Goal: Task Accomplishment & Management: Complete application form

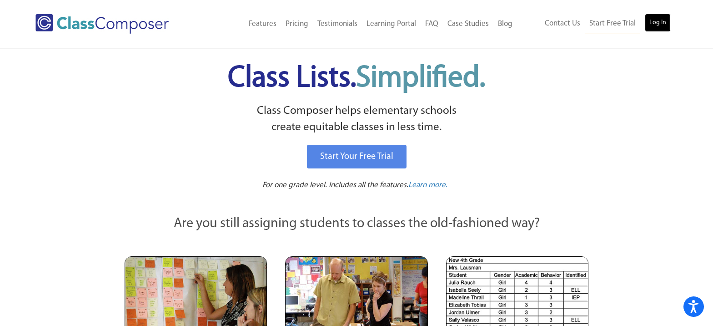
click at [663, 27] on link "Log In" at bounding box center [658, 23] width 26 height 18
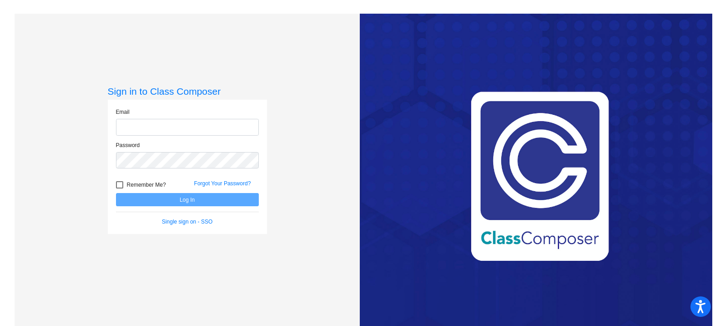
type input "[EMAIL_ADDRESS][DOMAIN_NAME]"
click at [214, 201] on button "Log In" at bounding box center [187, 199] width 143 height 13
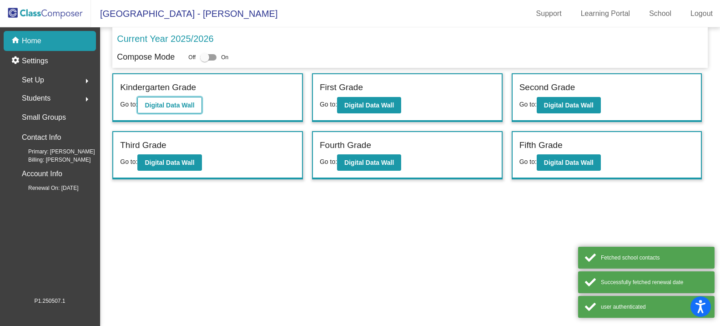
click at [177, 104] on b "Digital Data Wall" at bounding box center [170, 104] width 50 height 7
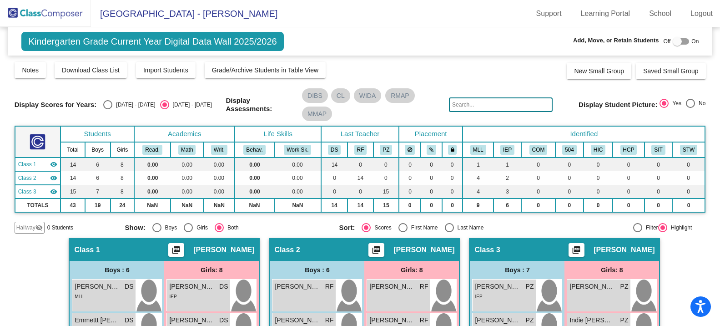
click at [461, 99] on input "text" at bounding box center [501, 104] width 104 height 15
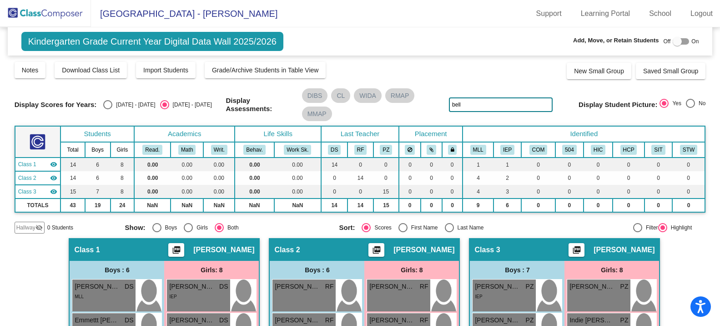
type input "bell"
click at [676, 42] on div at bounding box center [677, 41] width 9 height 9
checkbox input "true"
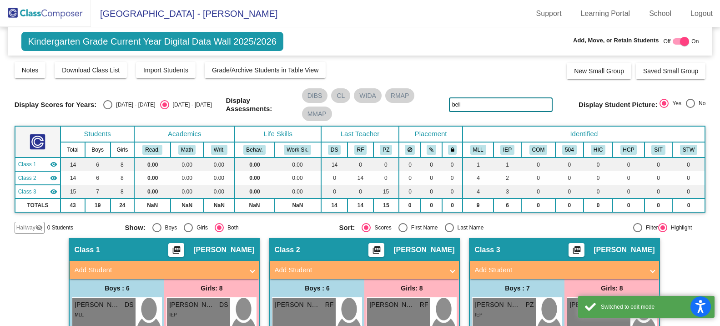
click at [386, 268] on mat-panel-title "Add Student" at bounding box center [358, 270] width 169 height 10
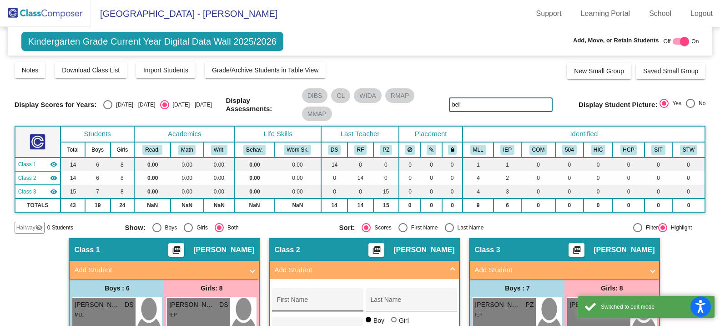
click at [298, 300] on input "First Name" at bounding box center [318, 302] width 82 height 7
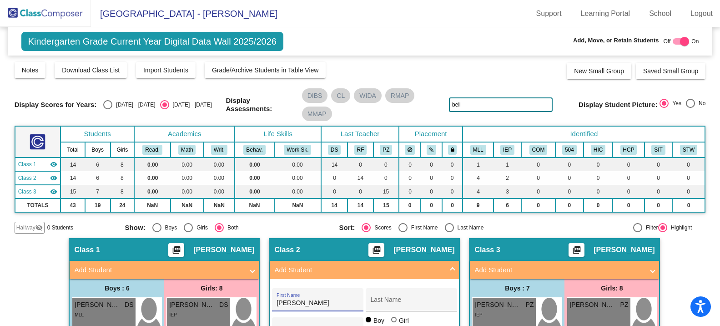
type input "Jason"
type input "Bell"
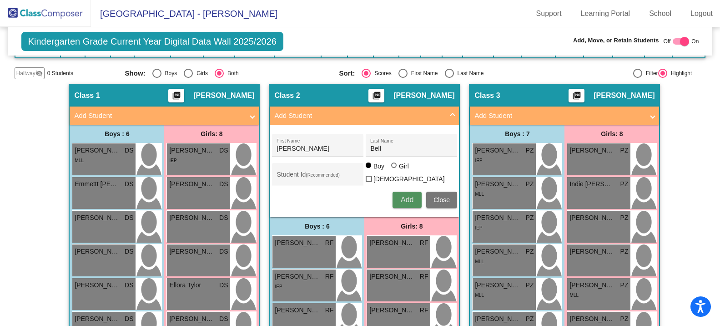
click at [404, 197] on span "Add" at bounding box center [407, 200] width 13 height 8
click at [55, 139] on div "Hallway - Hallway Class picture_as_pdf Add Student First Name Last Name Student…" at bounding box center [360, 301] width 691 height 435
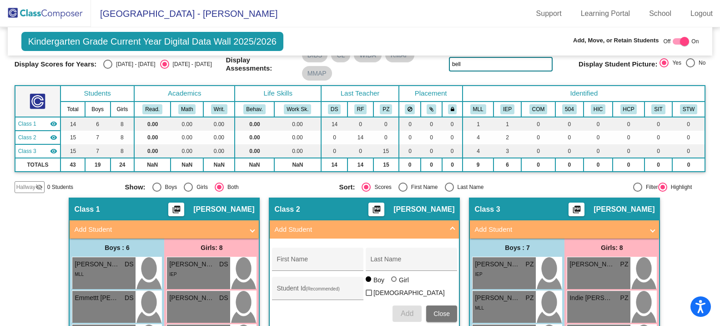
scroll to position [0, 0]
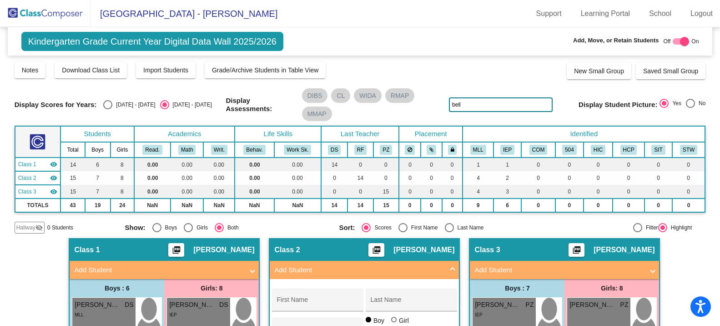
click at [45, 11] on img at bounding box center [45, 13] width 91 height 27
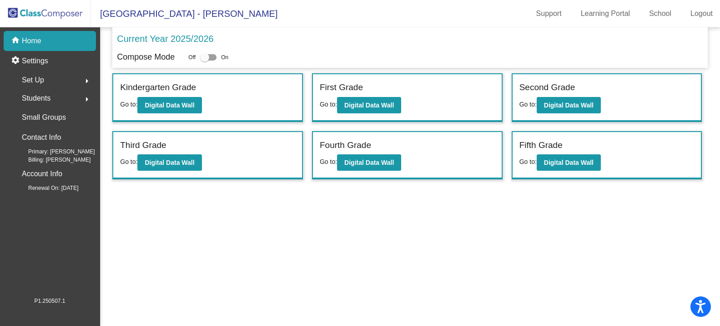
click at [563, 91] on label "Second Grade" at bounding box center [547, 87] width 56 height 13
click at [560, 100] on button "Digital Data Wall" at bounding box center [569, 105] width 64 height 16
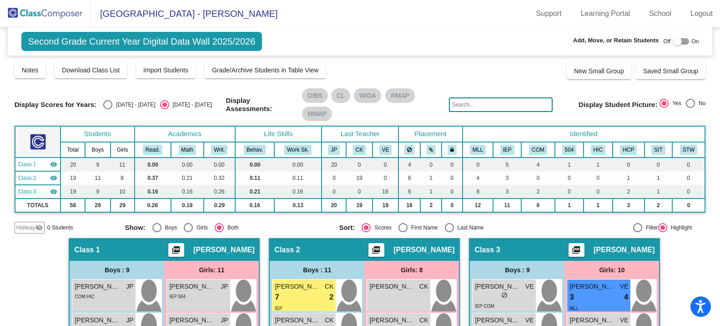
click at [40, 228] on mat-icon "visibility_off" at bounding box center [38, 227] width 7 height 7
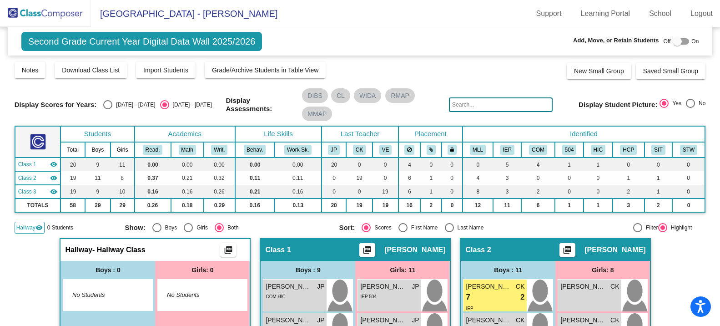
click at [673, 44] on div at bounding box center [677, 41] width 9 height 9
checkbox input "true"
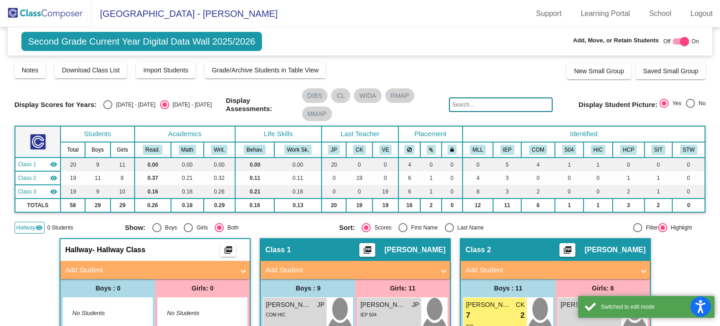
click at [106, 263] on mat-expansion-panel-header "Add Student" at bounding box center [154, 270] width 189 height 18
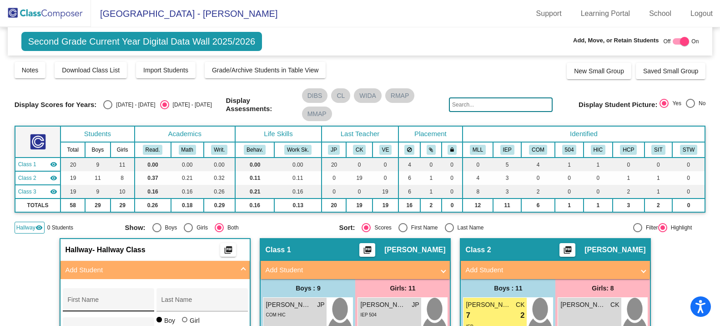
click at [109, 295] on div "First Name" at bounding box center [108, 302] width 82 height 19
type input "Evelyn"
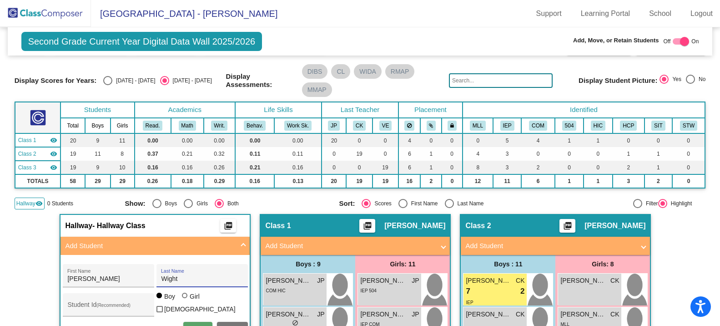
scroll to position [91, 0]
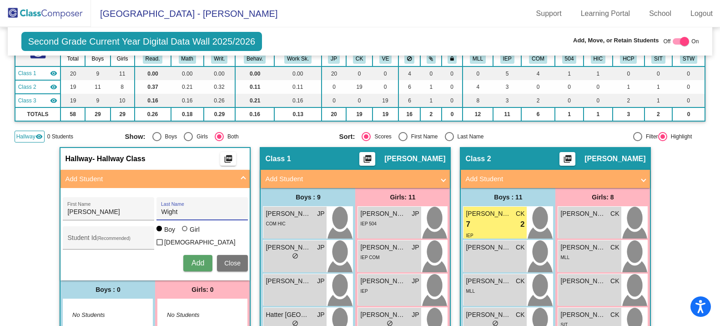
type input "Wight"
click at [185, 232] on div at bounding box center [185, 229] width 7 height 7
click at [185, 233] on input "Girl" at bounding box center [185, 233] width 0 height 0
radio input "true"
click at [187, 255] on button "Add" at bounding box center [197, 263] width 29 height 16
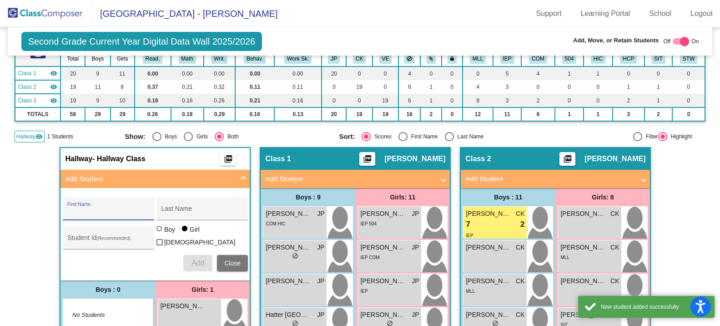
scroll to position [136, 0]
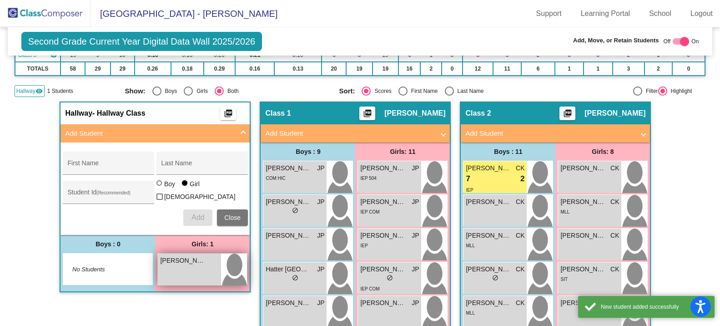
click at [188, 270] on div "Evelyn Wight lock do_not_disturb_alt" at bounding box center [189, 269] width 63 height 32
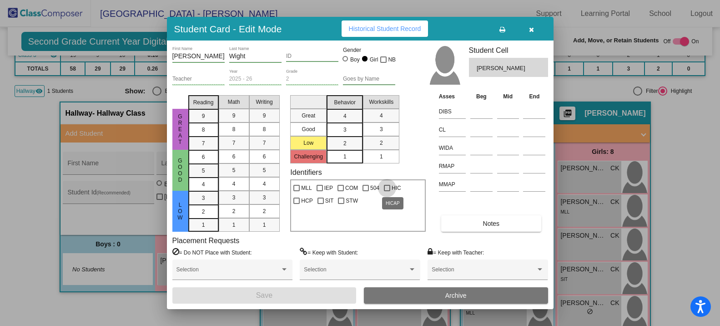
click at [395, 187] on span "HIC" at bounding box center [397, 187] width 10 height 11
click at [387, 191] on input "HIC" at bounding box center [387, 191] width 0 height 0
checkbox input "true"
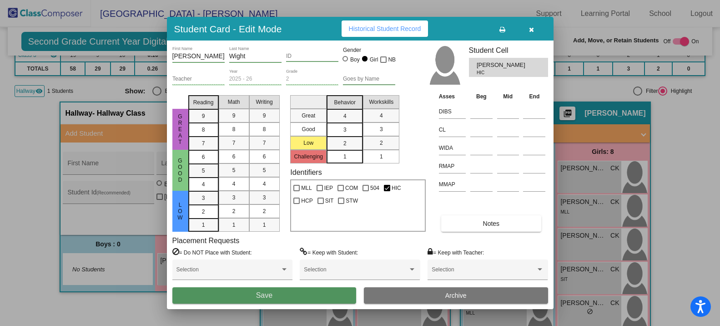
click at [266, 299] on button "Save" at bounding box center [264, 295] width 184 height 16
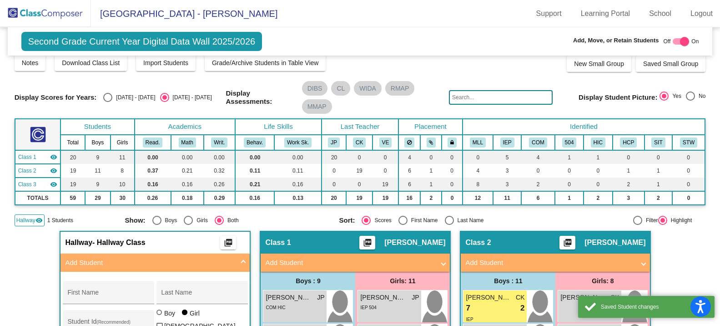
scroll to position [0, 0]
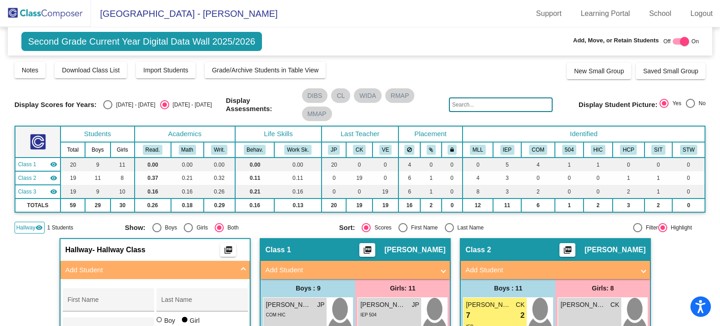
click at [36, 226] on mat-icon "visibility" at bounding box center [38, 227] width 7 height 7
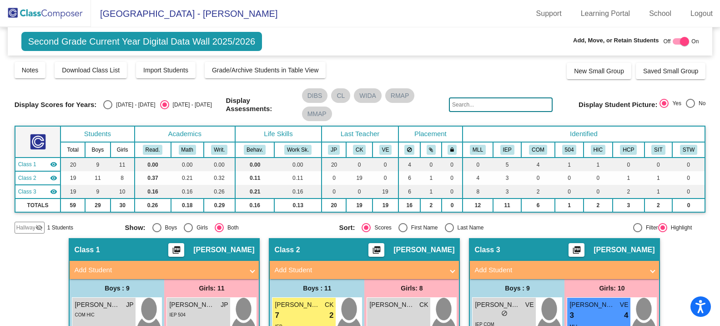
click at [48, 12] on img at bounding box center [45, 13] width 91 height 27
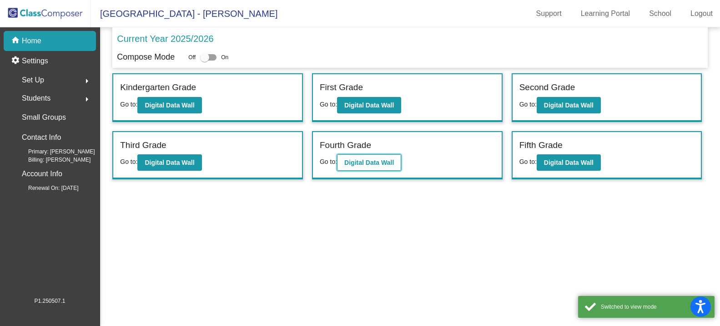
click at [348, 155] on button "Digital Data Wall" at bounding box center [369, 162] width 64 height 16
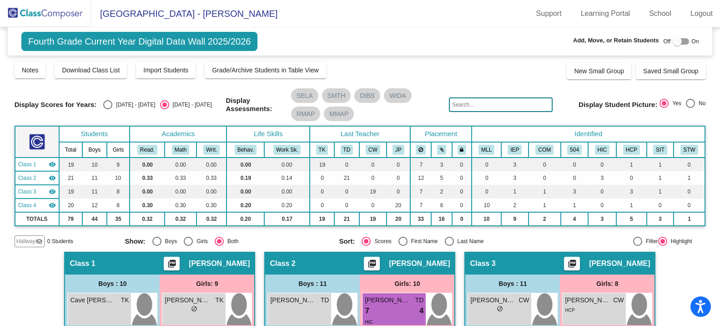
click at [37, 240] on mat-icon "visibility_off" at bounding box center [38, 240] width 7 height 7
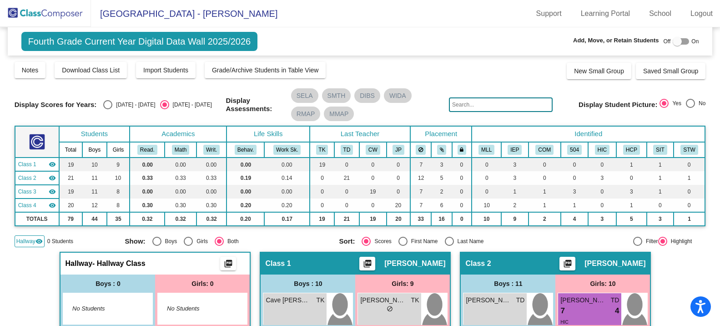
click at [678, 41] on div at bounding box center [681, 41] width 16 height 6
checkbox input "true"
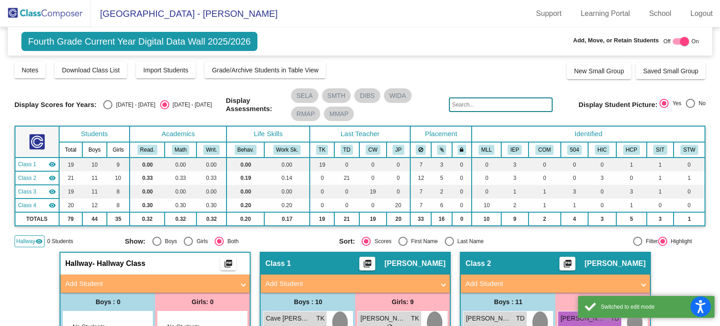
click at [113, 282] on mat-panel-title "Add Student" at bounding box center [149, 283] width 169 height 10
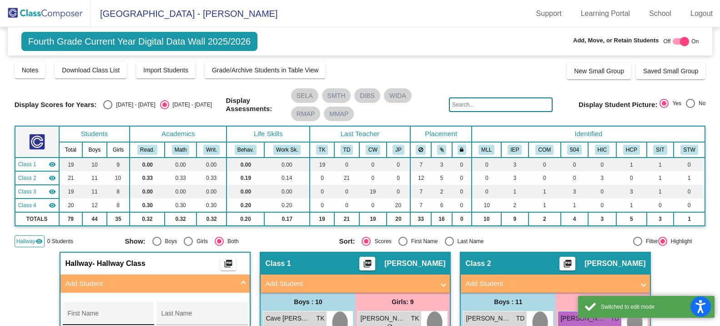
click at [93, 310] on div "First Name" at bounding box center [108, 316] width 82 height 19
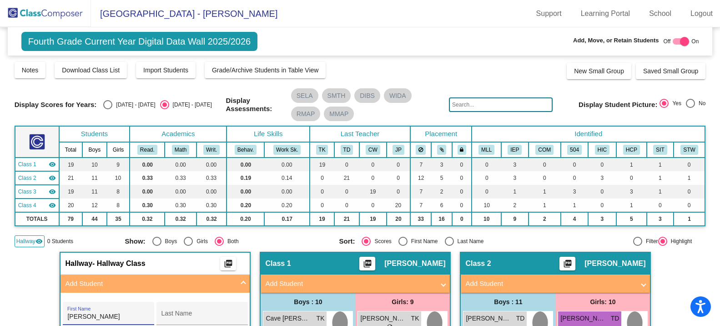
type input "Timothy"
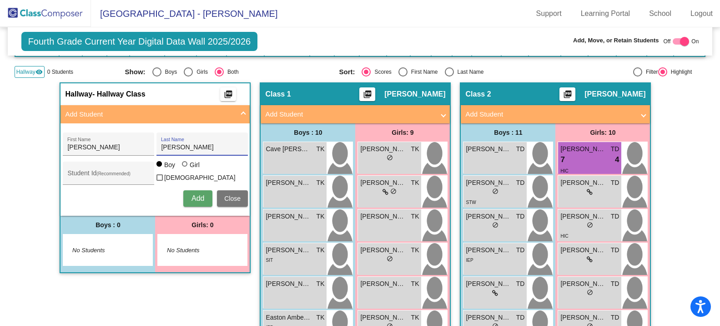
scroll to position [182, 0]
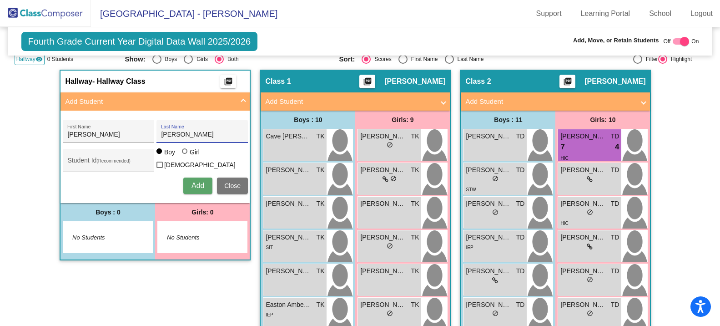
type input "Lichte"
click at [198, 183] on span "Add" at bounding box center [198, 185] width 13 height 8
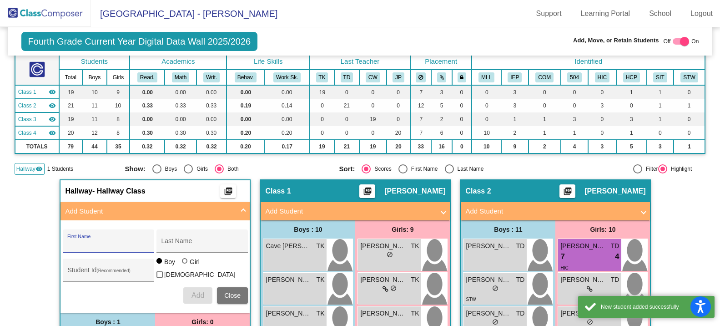
scroll to position [0, 0]
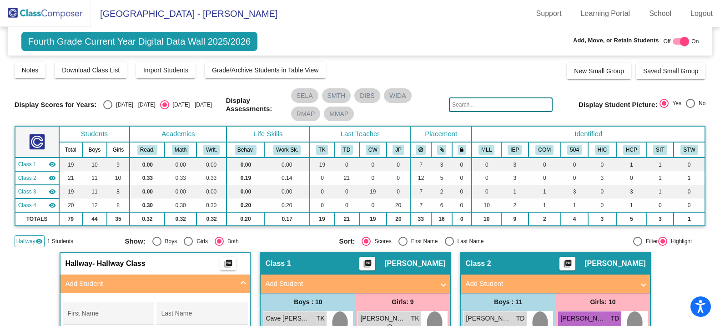
click at [30, 20] on img at bounding box center [45, 13] width 91 height 27
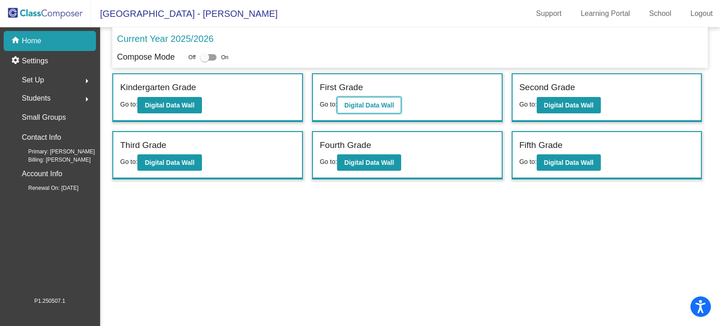
click at [375, 106] on b "Digital Data Wall" at bounding box center [369, 104] width 50 height 7
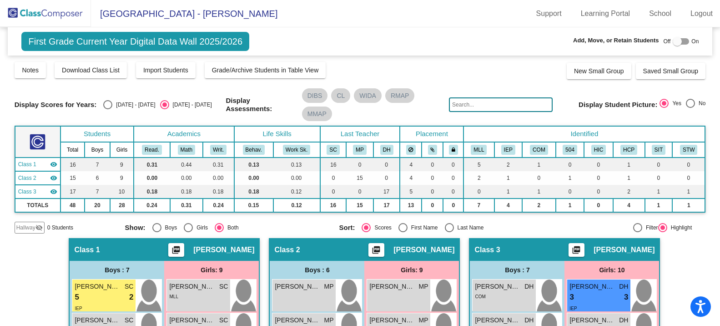
click at [38, 231] on mat-icon "visibility_off" at bounding box center [38, 227] width 7 height 7
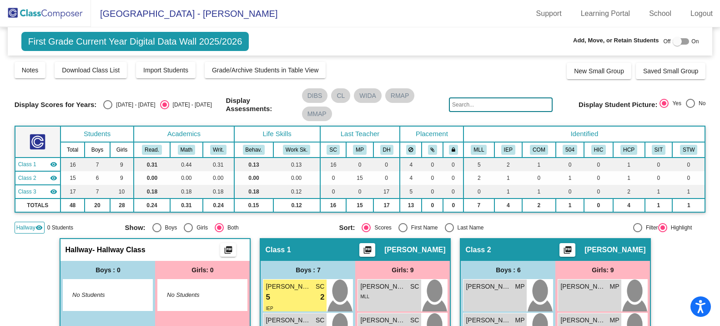
click at [685, 42] on div at bounding box center [681, 41] width 16 height 6
checkbox input "true"
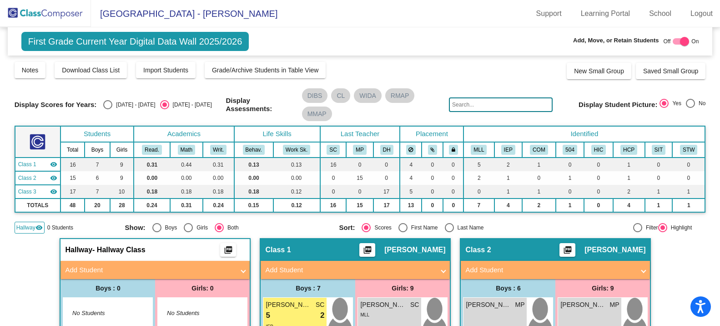
click at [135, 265] on mat-panel-title "Add Student" at bounding box center [149, 270] width 169 height 10
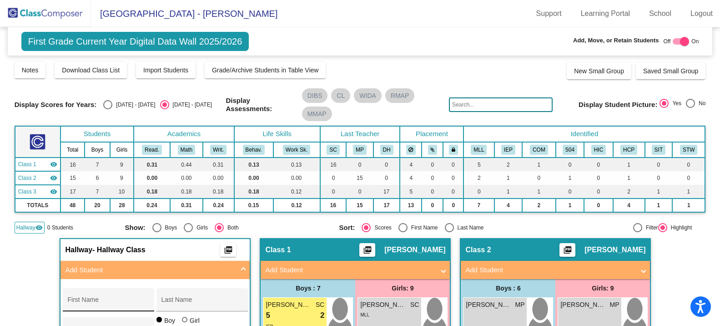
click at [97, 299] on div "First Name" at bounding box center [108, 302] width 82 height 19
type input "Archer"
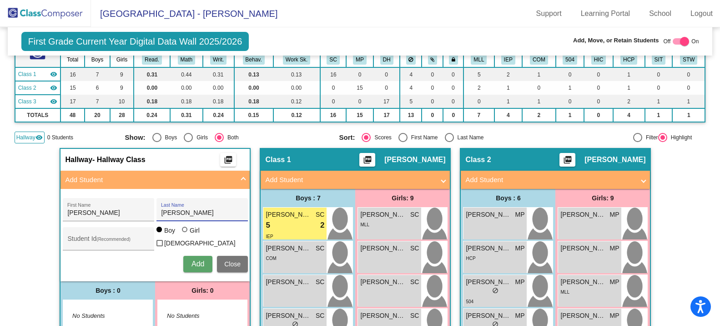
scroll to position [45, 0]
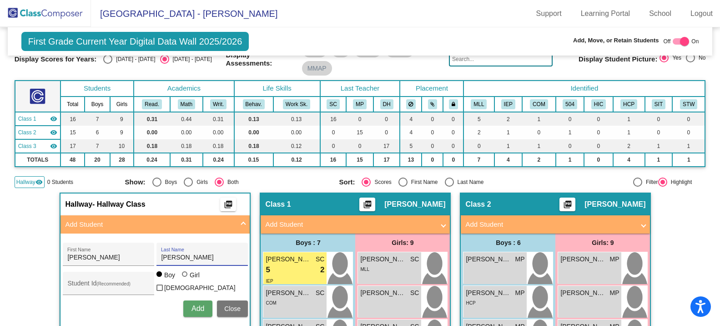
type input "Lichte"
click at [192, 309] on span "Add" at bounding box center [198, 308] width 13 height 8
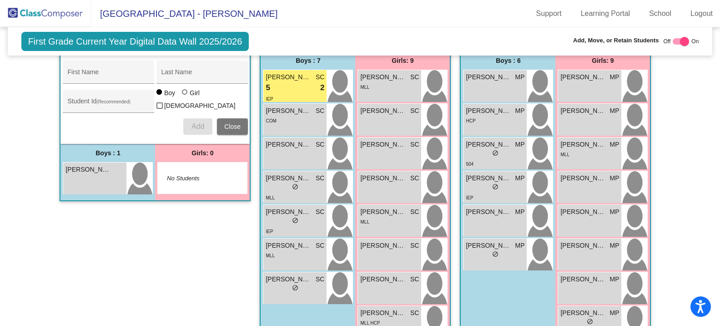
scroll to position [0, 0]
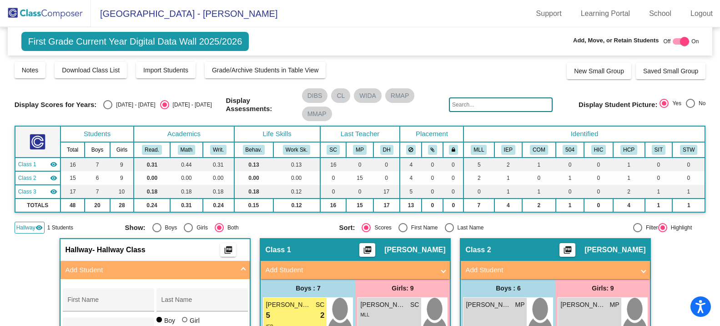
click at [66, 18] on img at bounding box center [45, 13] width 91 height 27
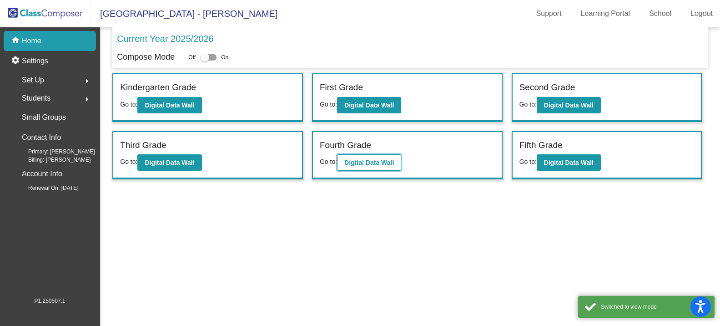
click at [373, 167] on button "Digital Data Wall" at bounding box center [369, 162] width 64 height 16
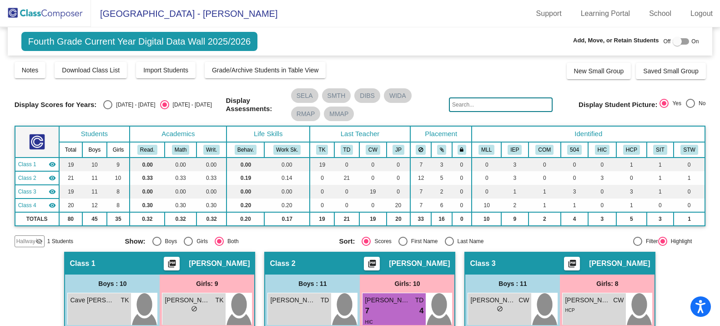
click at [25, 242] on span "Hallway" at bounding box center [25, 241] width 19 height 8
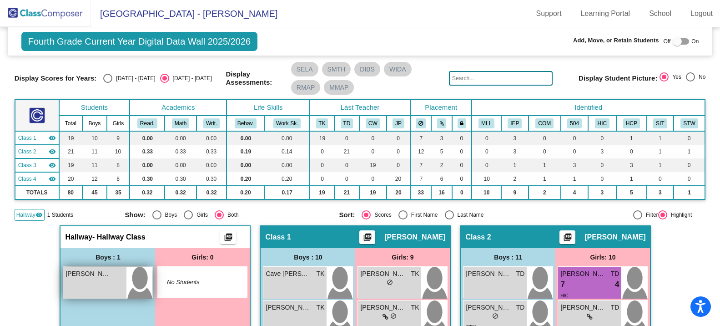
scroll to position [136, 0]
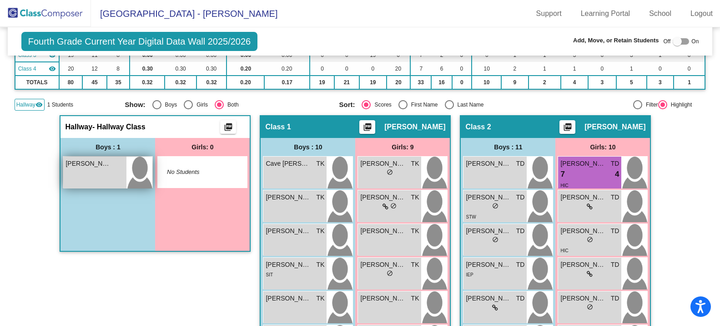
click at [99, 164] on span "Timothy Lichte" at bounding box center [88, 164] width 45 height 10
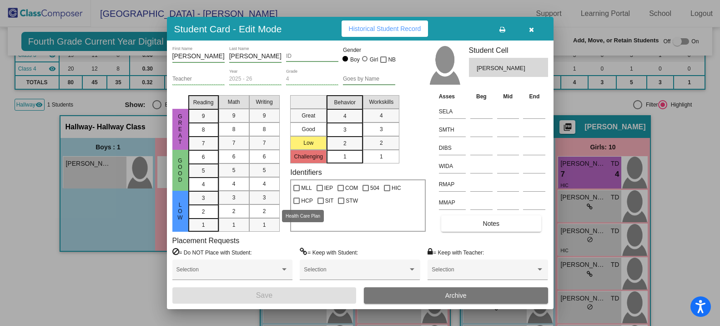
click at [302, 202] on span "HCP" at bounding box center [306, 200] width 11 height 11
click at [297, 204] on input "HCP" at bounding box center [296, 204] width 0 height 0
checkbox input "true"
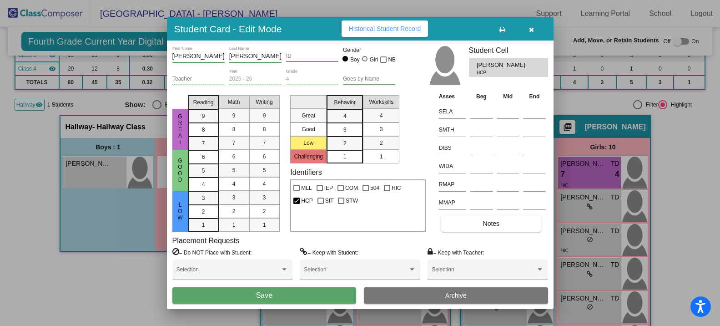
click at [277, 295] on button "Save" at bounding box center [264, 295] width 184 height 16
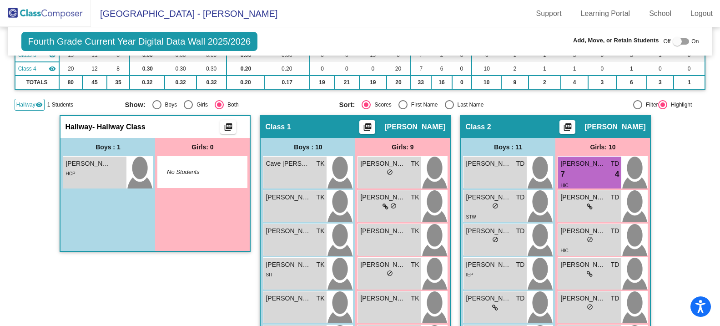
click at [44, 12] on img at bounding box center [45, 13] width 91 height 27
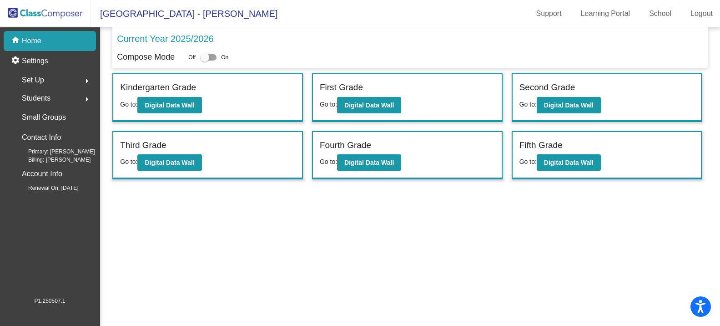
click at [38, 103] on span "Students" at bounding box center [36, 98] width 29 height 13
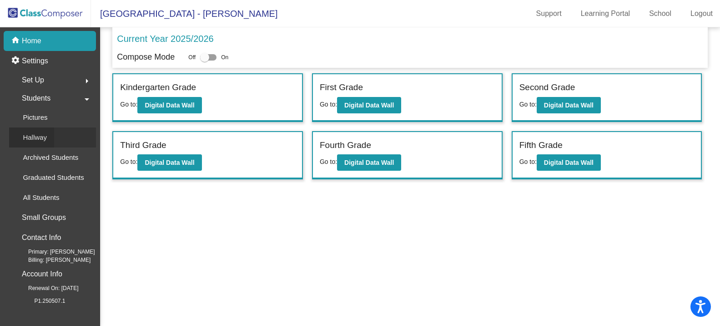
click at [41, 138] on p "Hallway" at bounding box center [35, 137] width 24 height 11
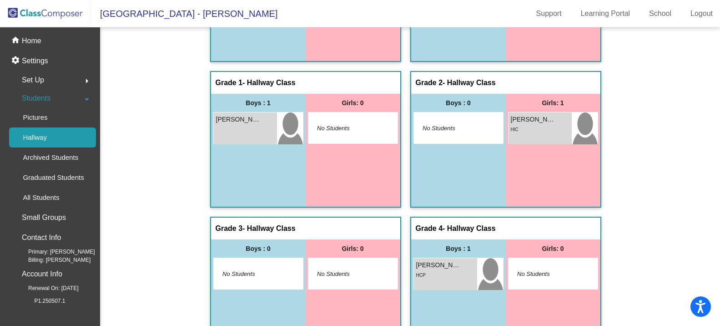
scroll to position [161, 0]
